Goal: Information Seeking & Learning: Learn about a topic

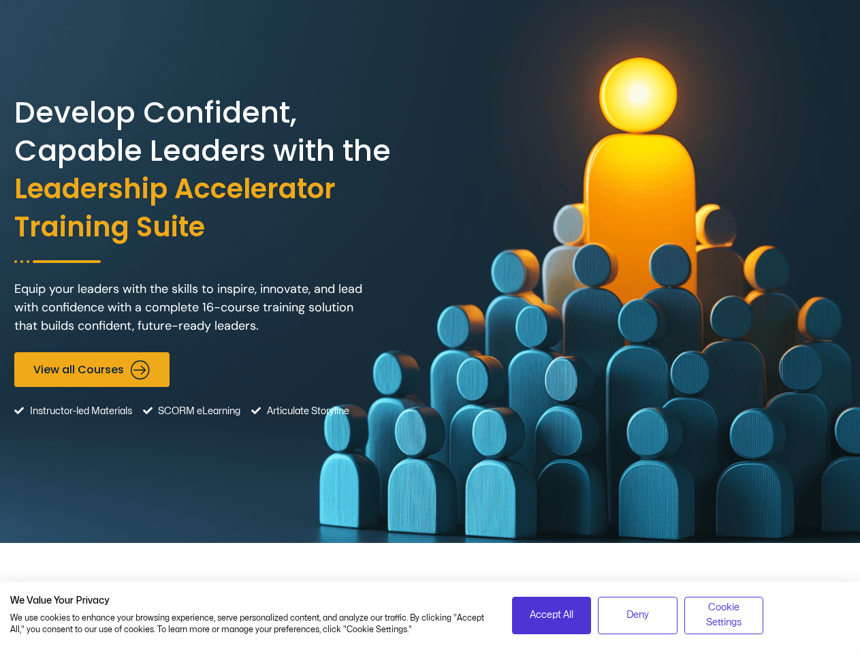
click at [430, 327] on div "Develop Confident, Capable Leaders with the Leadership Accelerator Training Sui…" at bounding box center [429, 271] width 831 height 543
click at [552, 615] on span "Accept All" at bounding box center [552, 614] width 44 height 15
click at [637, 615] on span "Deny" at bounding box center [637, 614] width 22 height 15
click at [430, 327] on div "Develop Confident, Capable Leaders with the Leadership Accelerator Training Sui…" at bounding box center [429, 271] width 831 height 543
click at [552, 615] on span "Accept All" at bounding box center [552, 614] width 44 height 15
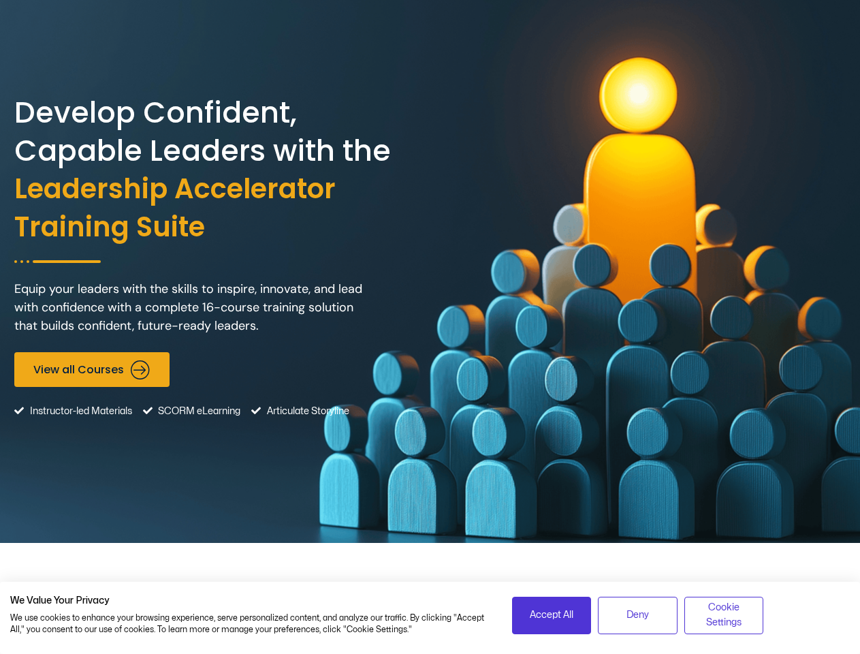
click at [637, 615] on span "Deny" at bounding box center [637, 614] width 22 height 15
